Goal: Transaction & Acquisition: Purchase product/service

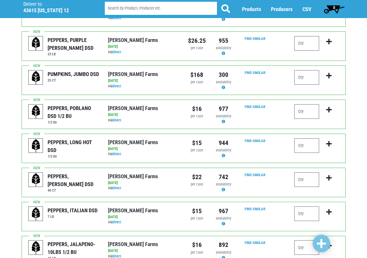
scroll to position [521, 0]
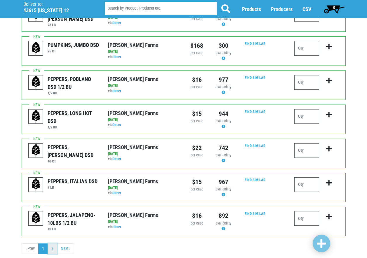
click at [53, 244] on link "2" at bounding box center [53, 249] width 10 height 10
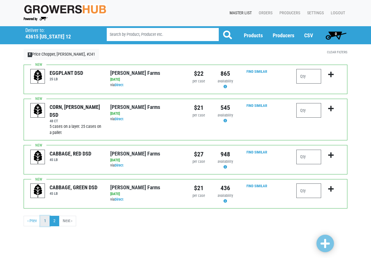
click at [44, 221] on link "1" at bounding box center [45, 221] width 10 height 10
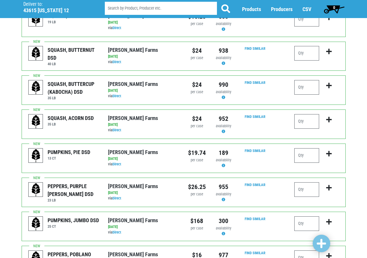
scroll to position [350, 0]
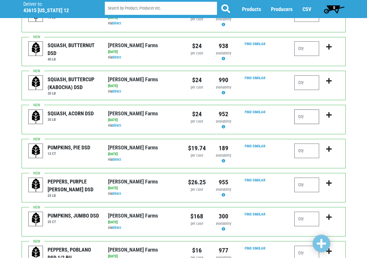
click at [306, 110] on input "number" at bounding box center [306, 117] width 25 height 15
type input "1"
click at [329, 112] on icon "submit" at bounding box center [329, 115] width 6 height 6
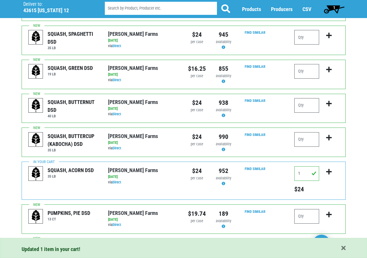
scroll to position [292, 0]
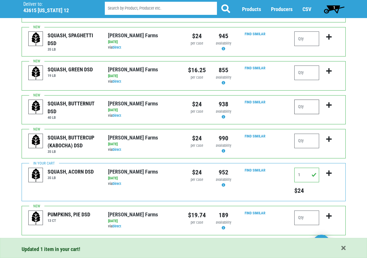
click at [312, 100] on input "number" at bounding box center [306, 107] width 25 height 15
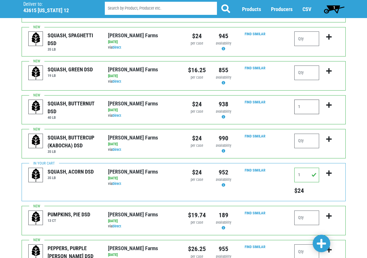
type input "1"
click at [328, 102] on icon "submit" at bounding box center [329, 105] width 6 height 6
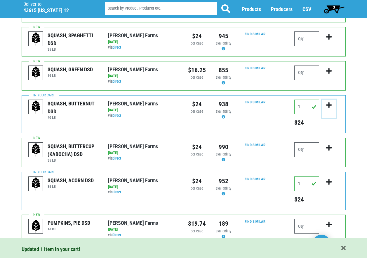
click at [330, 102] on icon "submit" at bounding box center [329, 105] width 6 height 6
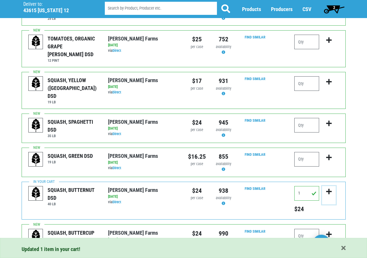
scroll to position [204, 0]
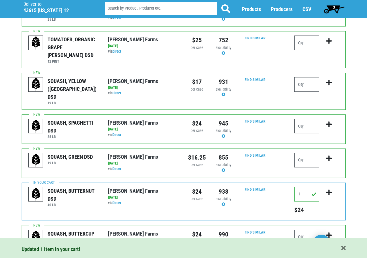
click at [308, 119] on input "number" at bounding box center [306, 126] width 25 height 15
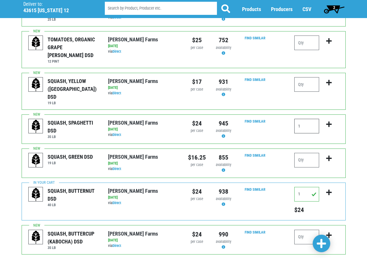
type input "1"
click at [329, 121] on icon "submit" at bounding box center [329, 124] width 6 height 6
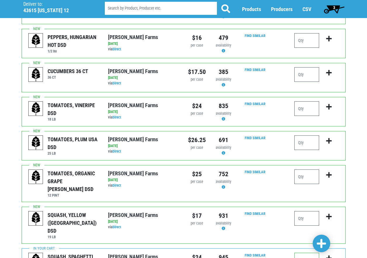
scroll to position [0, 0]
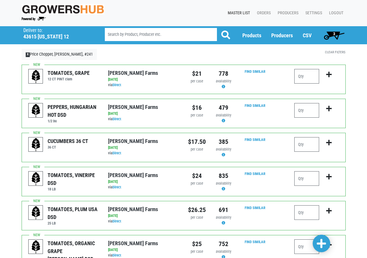
click at [332, 35] on span "3" at bounding box center [334, 35] width 26 height 12
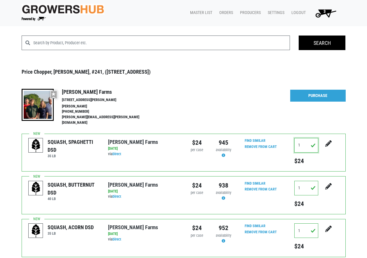
click at [303, 140] on input "1" at bounding box center [306, 145] width 24 height 15
click at [302, 184] on input "1" at bounding box center [306, 188] width 24 height 15
click at [306, 226] on input "1" at bounding box center [306, 231] width 24 height 15
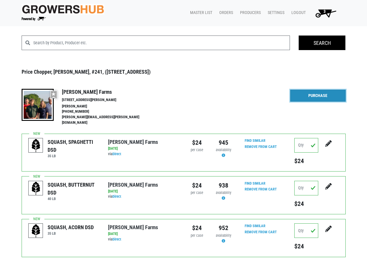
click at [305, 96] on link "Purchase" at bounding box center [317, 96] width 55 height 12
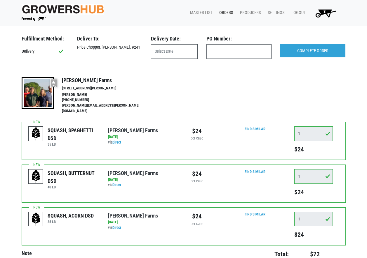
click at [322, 14] on span "3" at bounding box center [324, 13] width 33 height 10
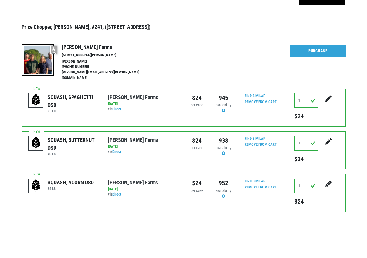
scroll to position [45, 0]
